Goal: Transaction & Acquisition: Purchase product/service

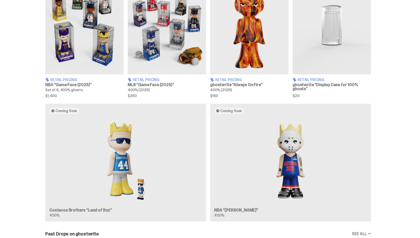
scroll to position [213, 0]
click at [252, 158] on div "Coming Soon Costacos Brothers “Land of Boz” 400% Coming Soon NBA “[PERSON_NAME]…" at bounding box center [208, 164] width 366 height 122
click at [279, 161] on div "Coming Soon Costacos Brothers “Land of Boz” 400% Coming Soon NBA “[PERSON_NAME]…" at bounding box center [208, 164] width 366 height 122
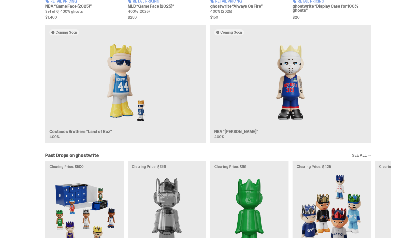
scroll to position [289, 0]
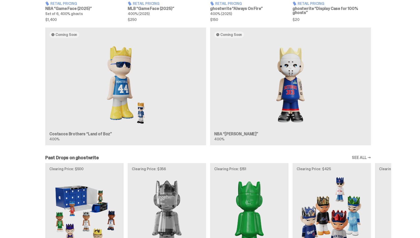
click at [290, 125] on div "Coming Soon Costacos Brothers “Land of Boz” 400% Coming Soon NBA “[PERSON_NAME]…" at bounding box center [208, 88] width 366 height 122
click at [231, 32] on div "Coming Soon Costacos Brothers “Land of Boz” 400% Coming Soon NBA “[PERSON_NAME]…" at bounding box center [208, 88] width 366 height 122
click at [231, 34] on div "Coming Soon Costacos Brothers “Land of Boz” 400% Coming Soon NBA “[PERSON_NAME]…" at bounding box center [208, 88] width 366 height 122
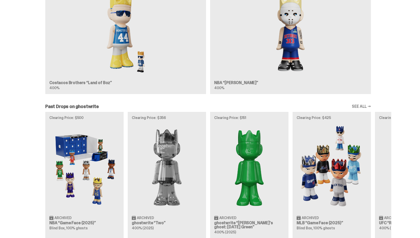
scroll to position [305, 0]
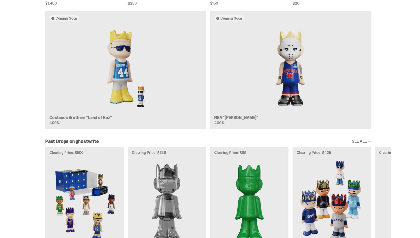
click at [311, 105] on div "Coming Soon Costacos Brothers “Land of Boz” 400% Coming Soon NBA “[PERSON_NAME]…" at bounding box center [208, 72] width 366 height 122
click at [305, 103] on div "Coming Soon Costacos Brothers “Land of Boz” 400% Coming Soon NBA “[PERSON_NAME]…" at bounding box center [208, 72] width 366 height 122
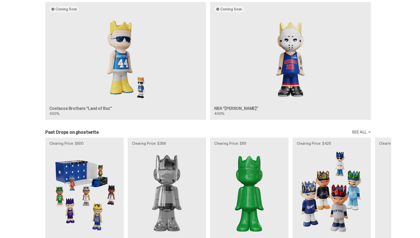
scroll to position [313, 0]
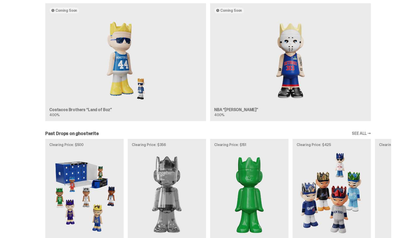
click at [249, 109] on div "Coming Soon Costacos Brothers “Land of Boz” 400% Coming Soon NBA “[PERSON_NAME]…" at bounding box center [208, 64] width 366 height 122
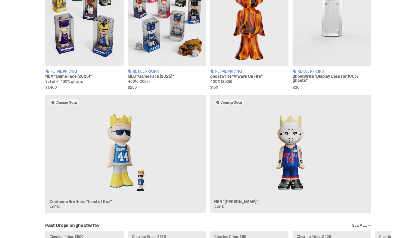
scroll to position [207, 0]
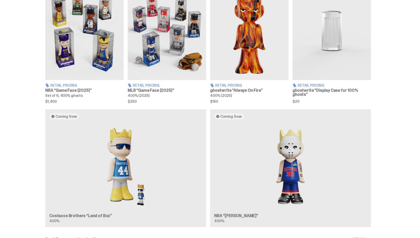
click at [82, 118] on div "Coming Soon Costacos Brothers “Land of Boz” 400% Coming Soon NBA “[PERSON_NAME]…" at bounding box center [208, 170] width 366 height 122
click at [75, 116] on div "Coming Soon Costacos Brothers “Land of Boz” 400% Coming Soon NBA “[PERSON_NAME]…" at bounding box center [208, 170] width 366 height 122
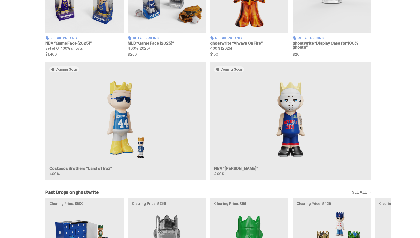
scroll to position [257, 0]
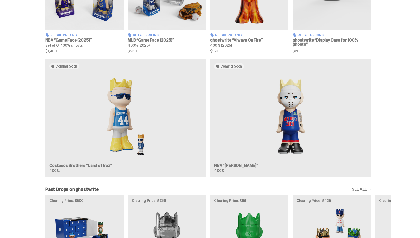
click at [246, 153] on div "Coming Soon Costacos Brothers “Land of Boz” 400% Coming Soon NBA “[PERSON_NAME]…" at bounding box center [208, 120] width 366 height 122
click at [235, 68] on div "Coming Soon Costacos Brothers “Land of Boz” 400% Coming Soon NBA “[PERSON_NAME]…" at bounding box center [208, 120] width 366 height 122
click at [217, 164] on div "Coming Soon Costacos Brothers “Land of Boz” 400% Coming Soon NBA “[PERSON_NAME]…" at bounding box center [208, 120] width 366 height 122
click at [223, 168] on div "Coming Soon Costacos Brothers “Land of Boz” 400% Coming Soon NBA “[PERSON_NAME]…" at bounding box center [208, 120] width 366 height 122
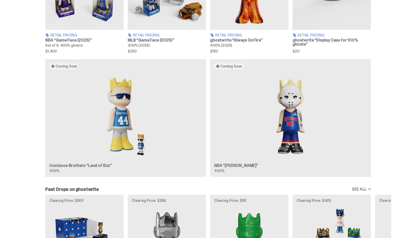
click at [247, 153] on div "Coming Soon Costacos Brothers “Land of Boz” 400% Coming Soon NBA “[PERSON_NAME]…" at bounding box center [208, 120] width 366 height 122
click at [266, 142] on div "Coming Soon Costacos Brothers “Land of Boz” 400% Coming Soon NBA “[PERSON_NAME]…" at bounding box center [208, 120] width 366 height 122
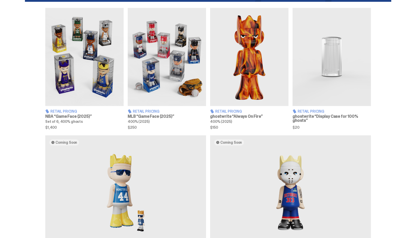
scroll to position [181, 0]
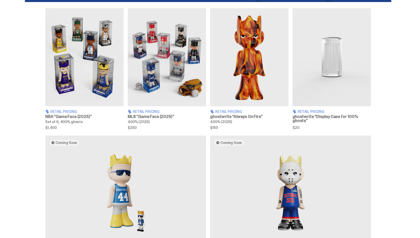
click at [224, 153] on div "Coming Soon Costacos Brothers “Land of Boz” 400% Coming Soon NBA “[PERSON_NAME]…" at bounding box center [208, 196] width 366 height 122
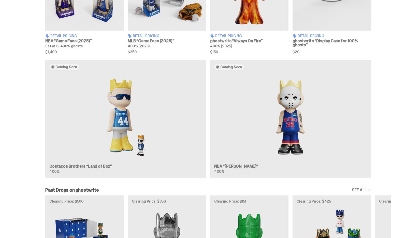
scroll to position [258, 0]
